Goal: Information Seeking & Learning: Learn about a topic

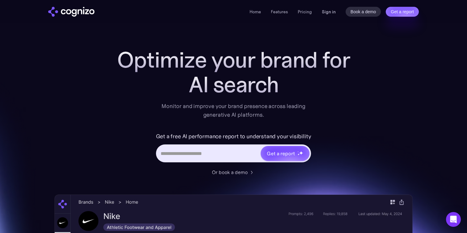
click at [327, 13] on link "Sign in" at bounding box center [329, 11] width 14 height 7
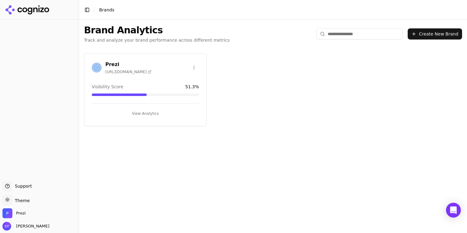
click at [132, 118] on div "Prezi [URL][DOMAIN_NAME] Visibility Score 51.3 % View Analytics" at bounding box center [145, 89] width 123 height 73
click at [138, 112] on button "View Analytics" at bounding box center [145, 114] width 107 height 10
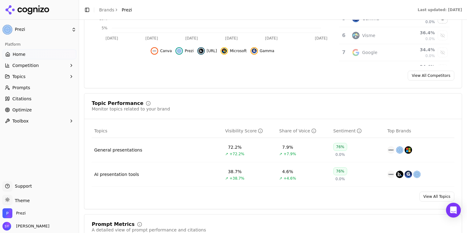
scroll to position [303, 0]
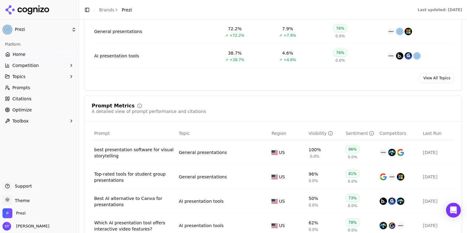
click at [53, 78] on button "Topics" at bounding box center [39, 77] width 74 height 10
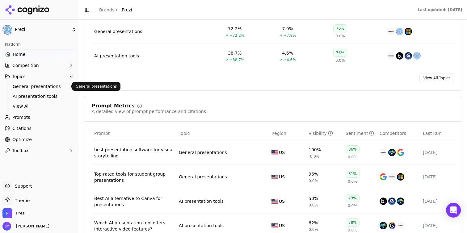
click at [40, 86] on span "General presentations" at bounding box center [40, 86] width 54 height 6
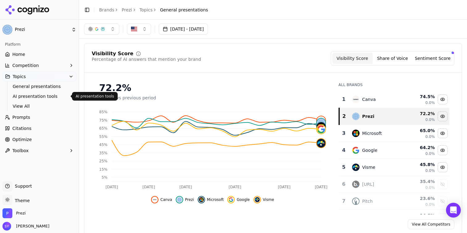
click at [44, 92] on link "AI presentation tools" at bounding box center [39, 96] width 59 height 9
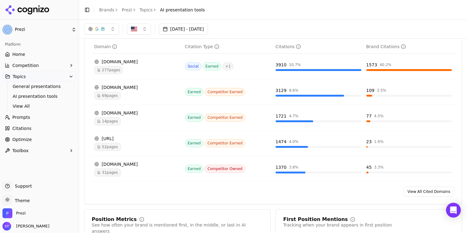
scroll to position [425, 0]
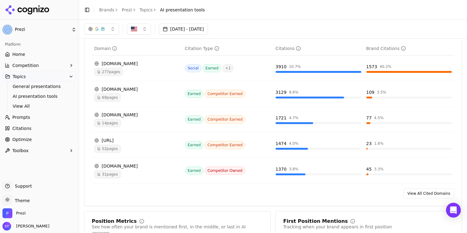
click at [253, 72] on div "Social Earned + 1" at bounding box center [228, 68] width 86 height 8
click at [132, 65] on div "[DOMAIN_NAME]" at bounding box center [137, 64] width 86 height 6
click at [109, 62] on div "[DOMAIN_NAME]" at bounding box center [137, 64] width 86 height 6
click at [113, 72] on span "277 pages" at bounding box center [108, 72] width 29 height 8
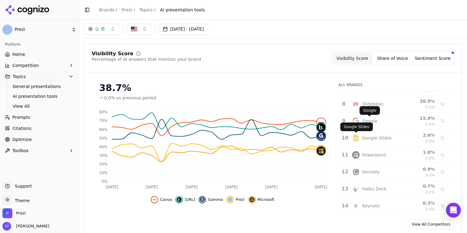
scroll to position [108, 0]
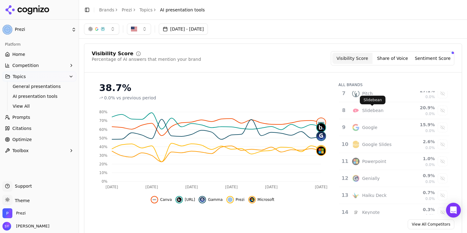
click at [406, 51] on div "Visibility Score Share of Voice Sentiment Score" at bounding box center [392, 58] width 123 height 14
click at [398, 63] on button "Share of Voice" at bounding box center [392, 58] width 40 height 11
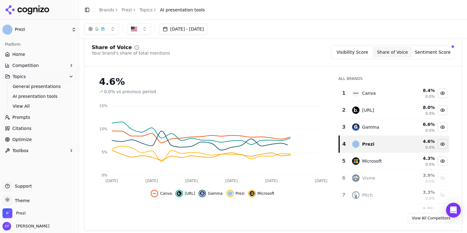
scroll to position [5, 0]
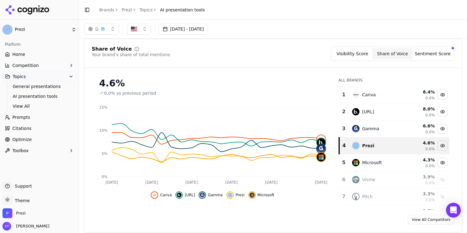
click at [433, 52] on button "Sentiment Score" at bounding box center [432, 53] width 40 height 11
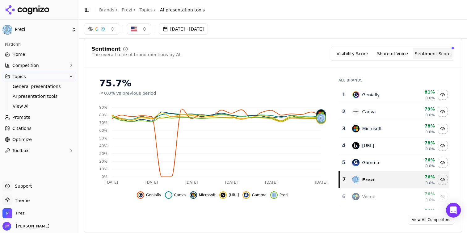
click at [351, 55] on button "Visibility Score" at bounding box center [352, 53] width 40 height 11
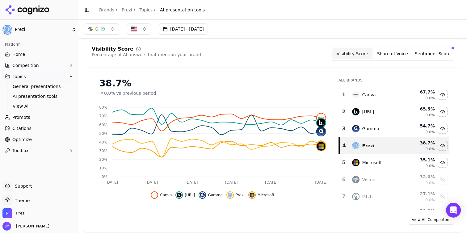
click at [332, 48] on button "Visibility Score" at bounding box center [352, 53] width 40 height 11
